Goal: Navigation & Orientation: Find specific page/section

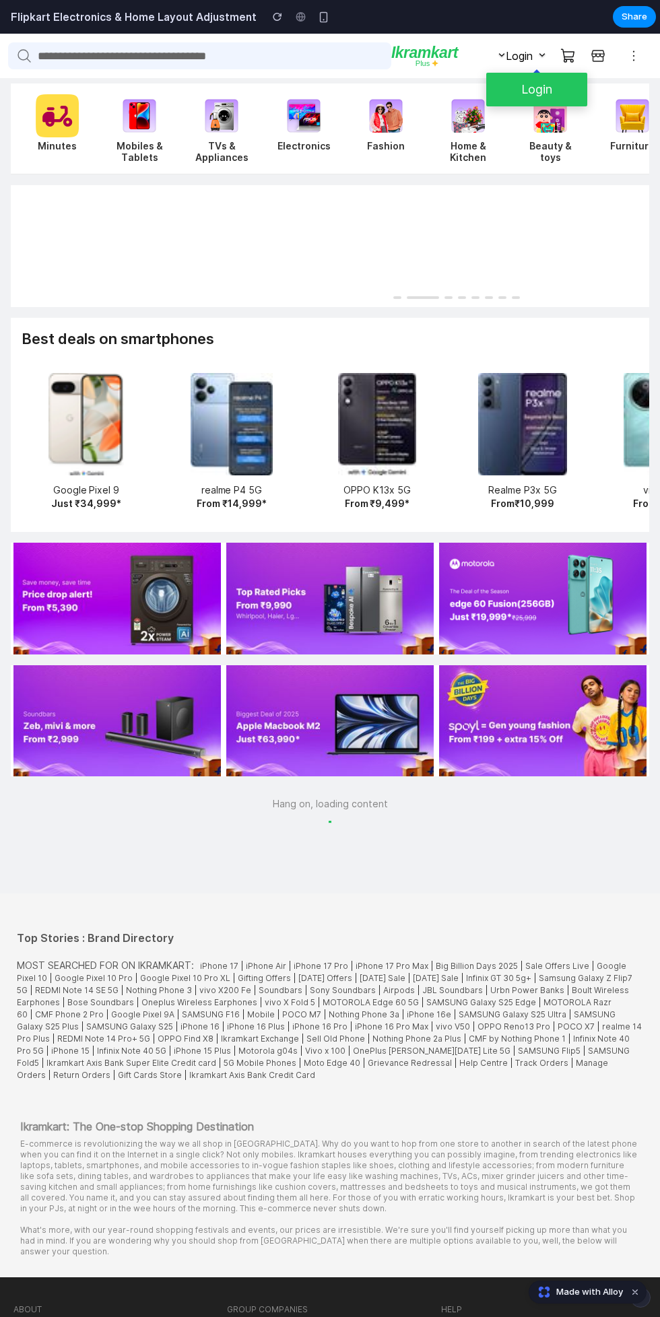
scroll to position [289, 0]
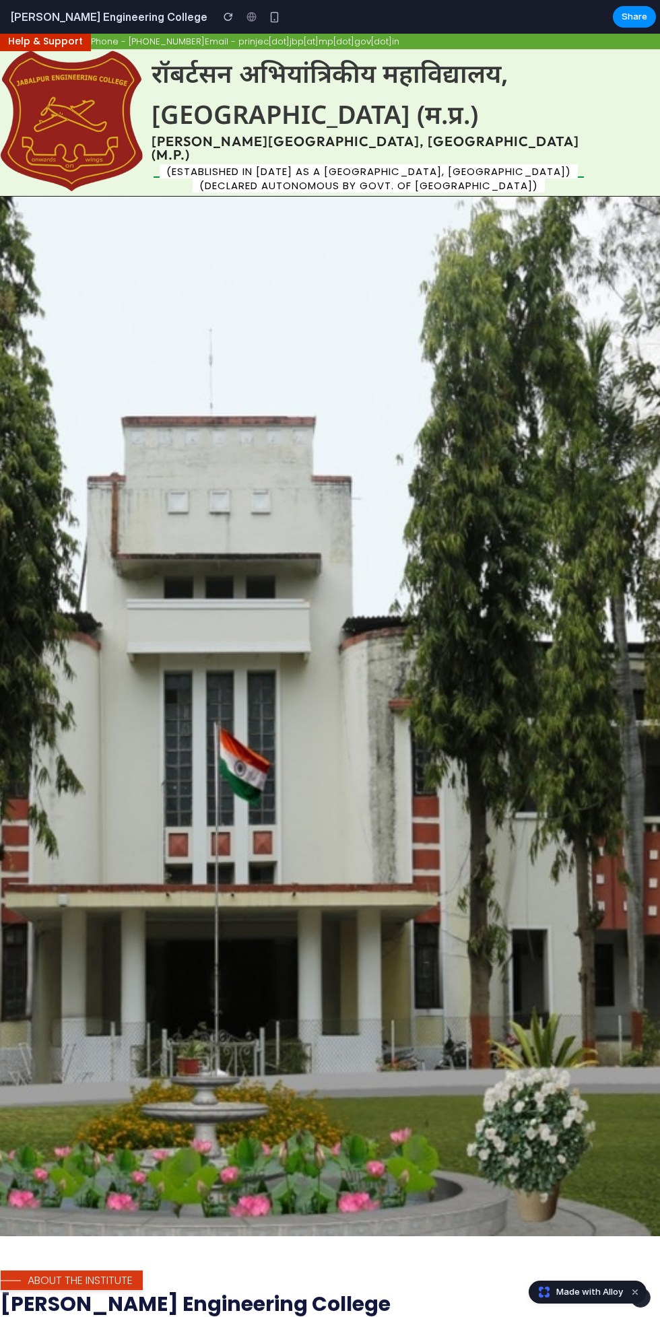
click at [637, 1225] on img at bounding box center [330, 716] width 660 height 1039
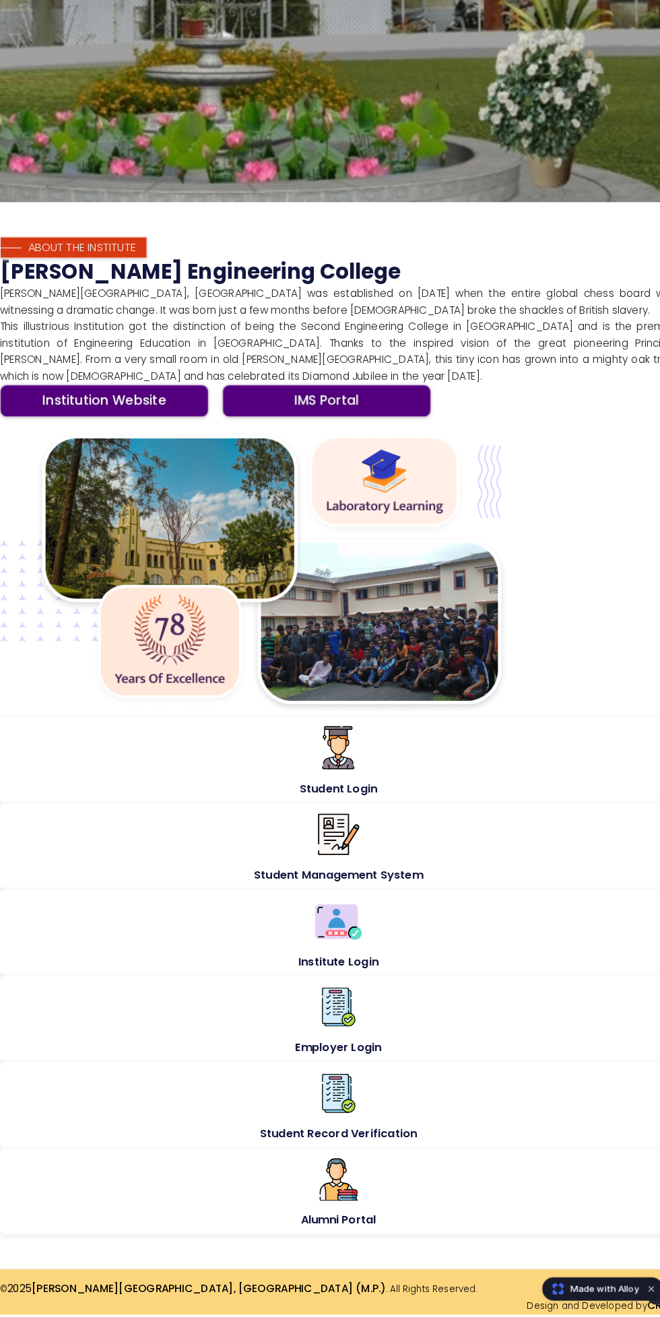
scroll to position [1488, 0]
click at [421, 699] on div "Student Login" at bounding box center [330, 741] width 660 height 84
click at [413, 763] on div "Student Login" at bounding box center [330, 770] width 646 height 14
click at [413, 847] on div "Student Management System" at bounding box center [330, 854] width 646 height 14
click at [406, 931] on div "Institute Login" at bounding box center [330, 938] width 646 height 14
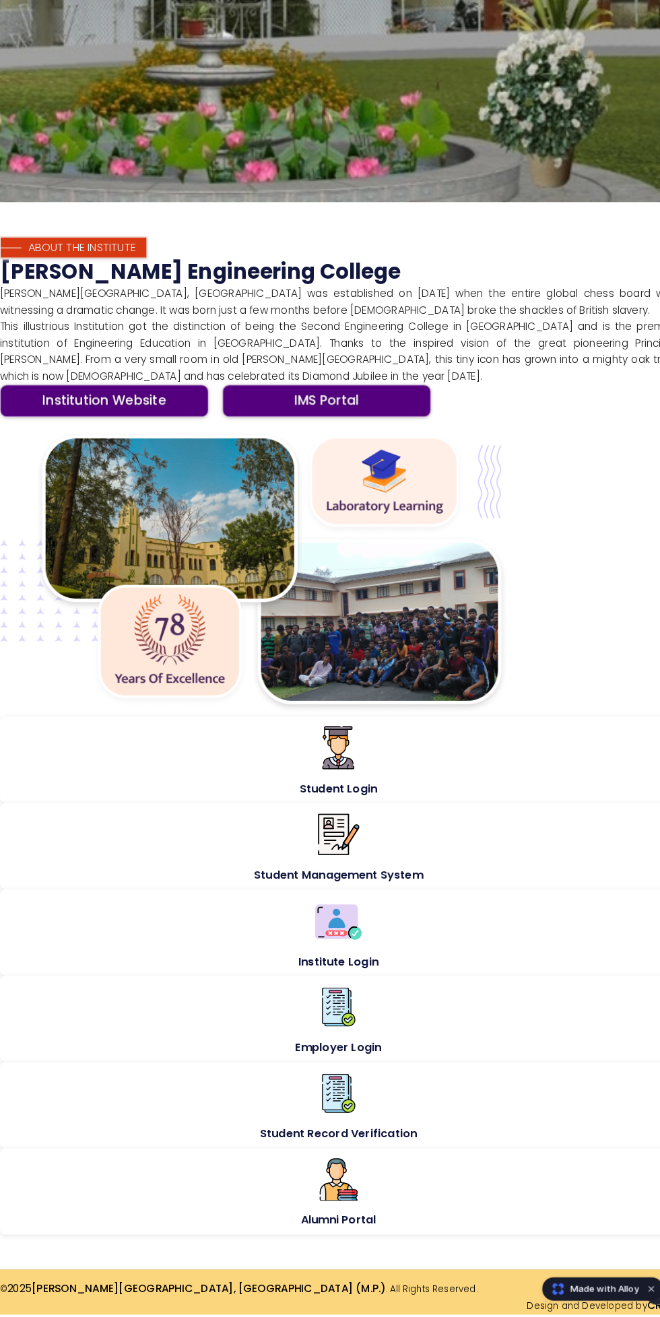
click at [394, 1014] on div "Employer Login" at bounding box center [330, 1021] width 646 height 14
click at [458, 1113] on div "Student Record Verification" at bounding box center [330, 1105] width 646 height 14
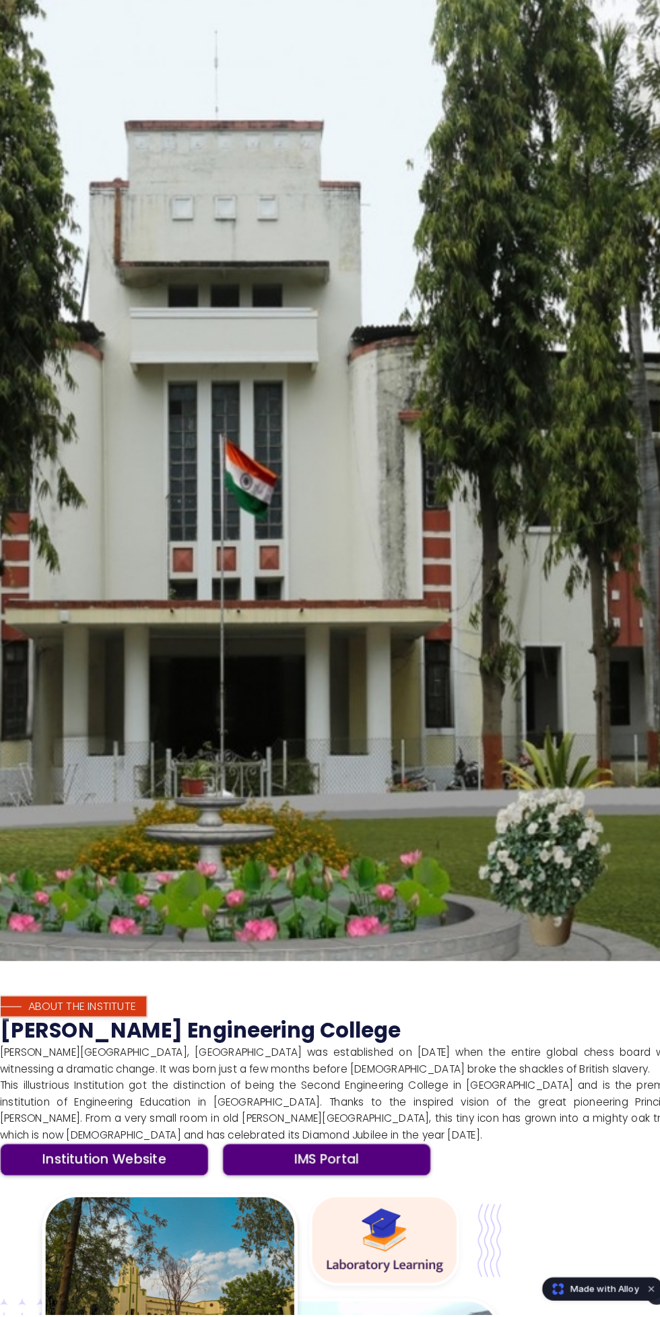
scroll to position [0, 0]
